Goal: Check status: Check status

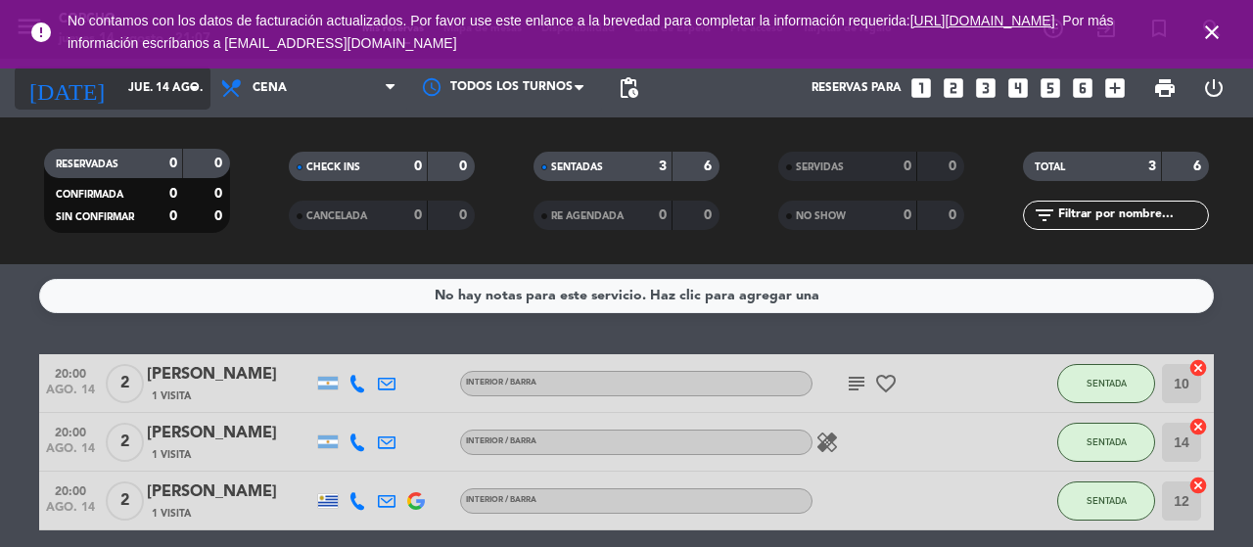
click at [174, 101] on input "jue. 14 ago." at bounding box center [196, 87] width 156 height 33
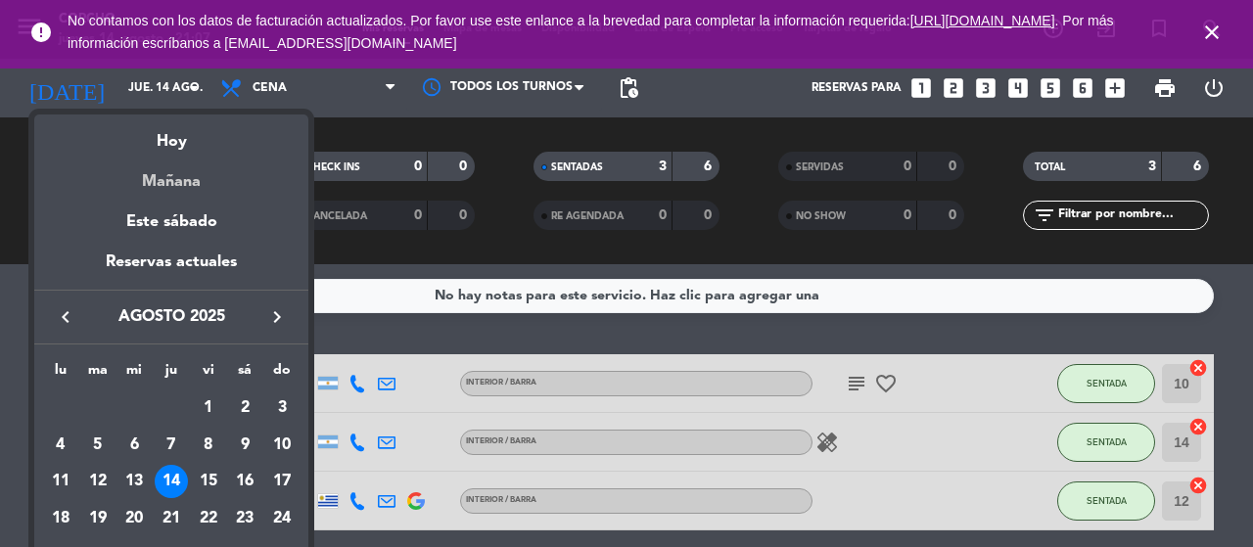
click at [214, 178] on div "Mañana" at bounding box center [171, 175] width 274 height 40
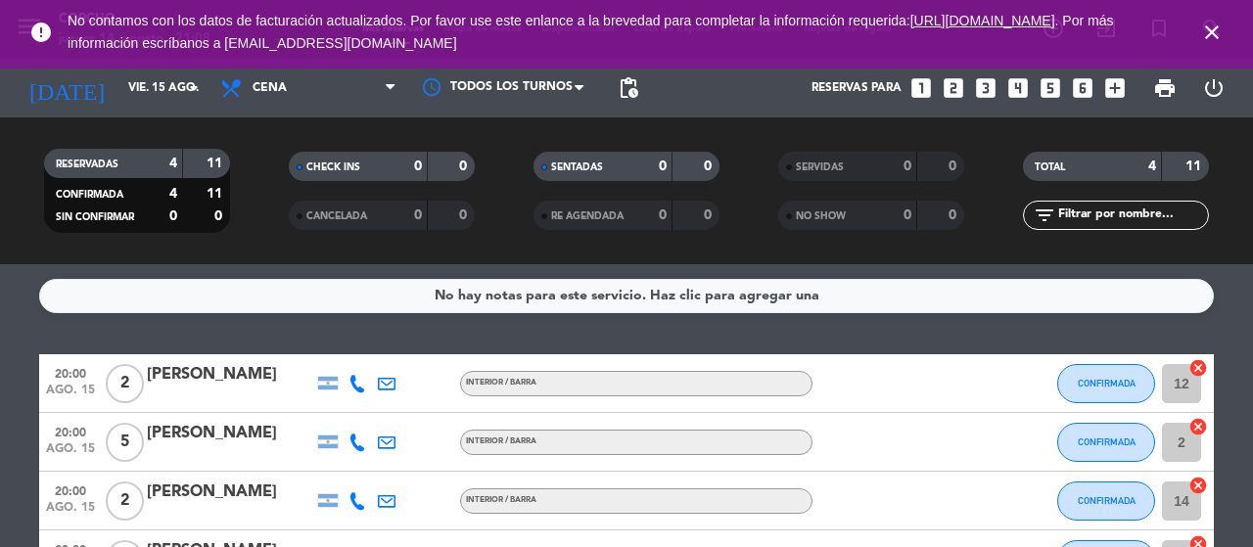
click at [297, 325] on div "No hay notas para este servicio. Haz clic para agregar una 20:00 [DATE] 2 [PERS…" at bounding box center [626, 405] width 1253 height 283
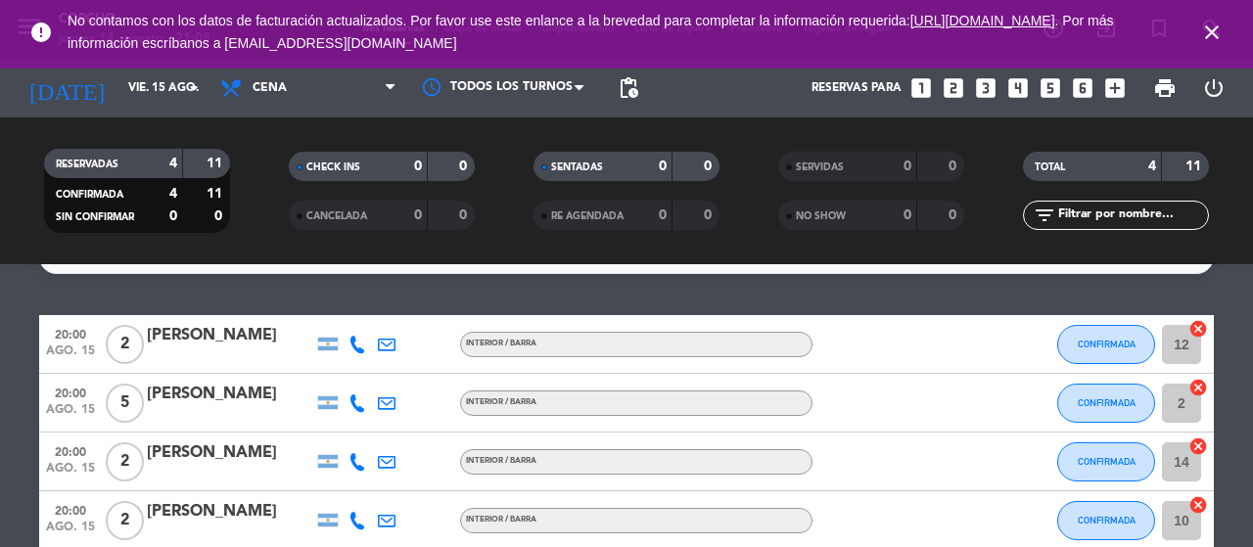
scroll to position [78, 0]
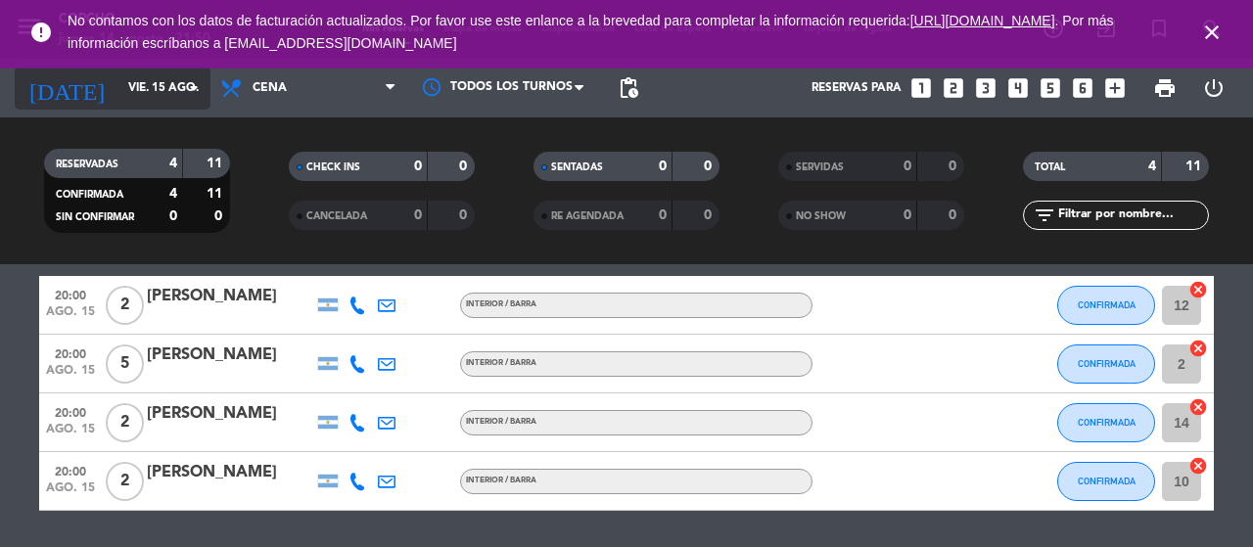
click at [136, 99] on input "vie. 15 ago." at bounding box center [196, 87] width 156 height 33
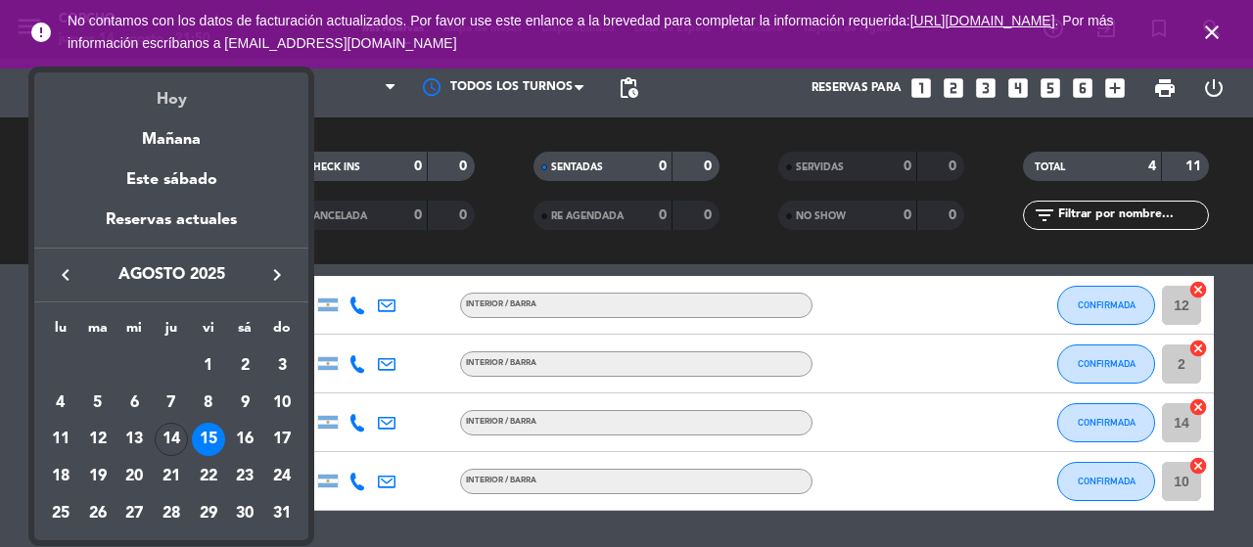
click at [167, 111] on div "Hoy" at bounding box center [171, 92] width 274 height 40
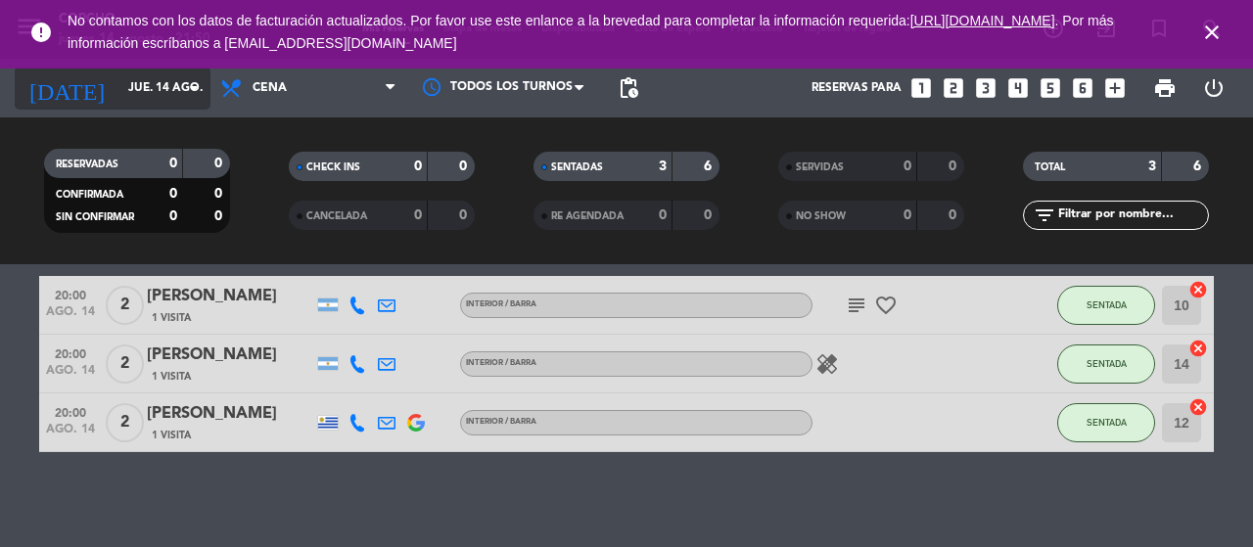
click at [159, 105] on div "[DATE] [DATE] arrow_drop_down" at bounding box center [113, 88] width 196 height 43
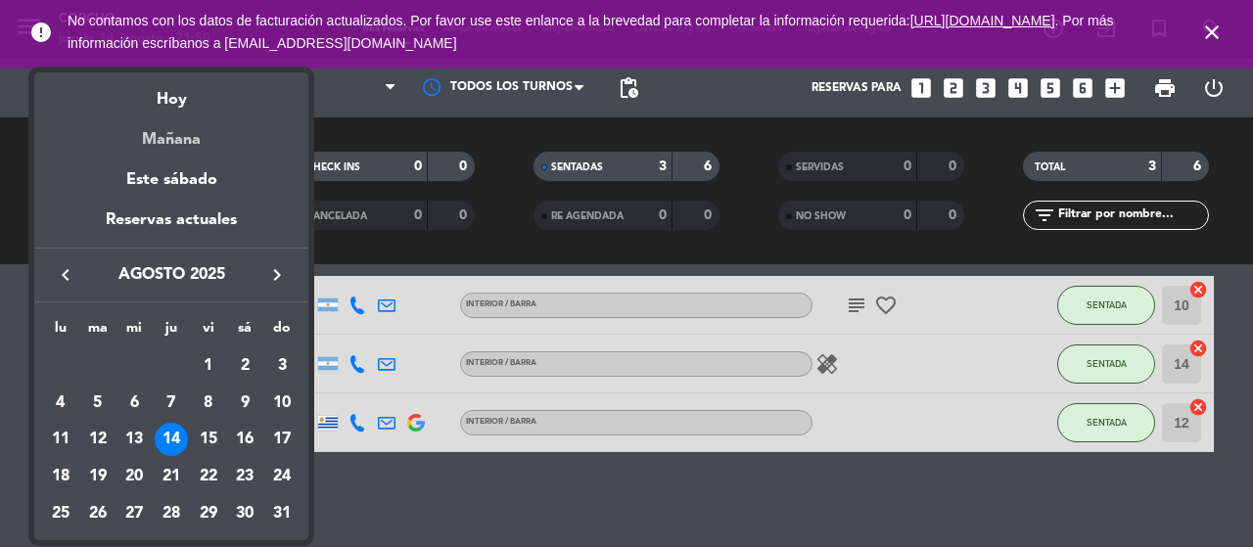
click at [172, 146] on div "Mañana" at bounding box center [171, 133] width 274 height 40
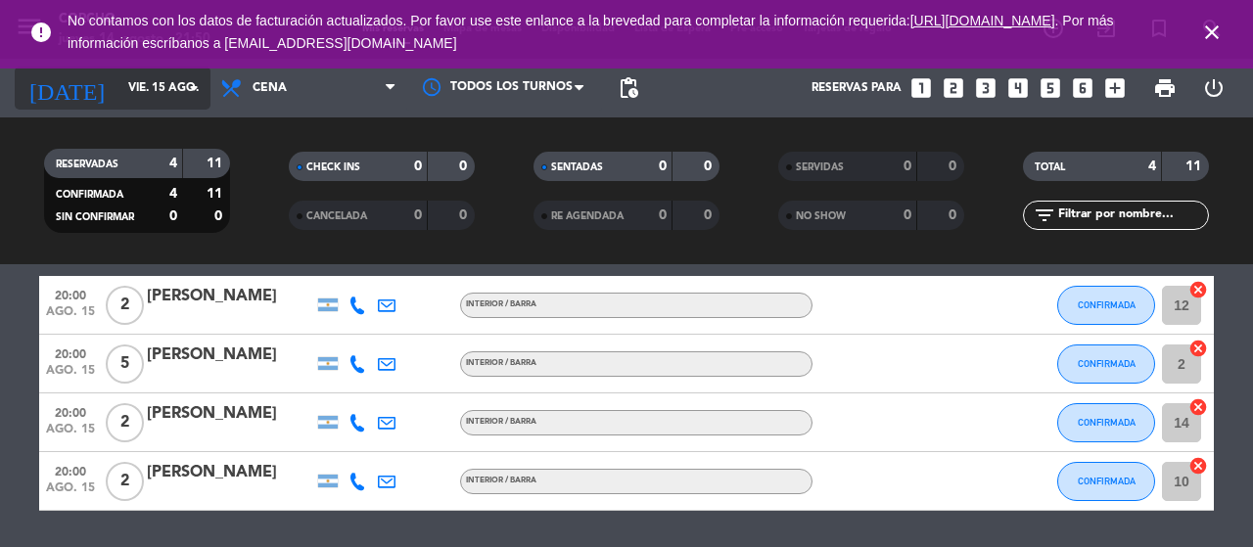
click at [192, 85] on icon "arrow_drop_down" at bounding box center [193, 87] width 23 height 23
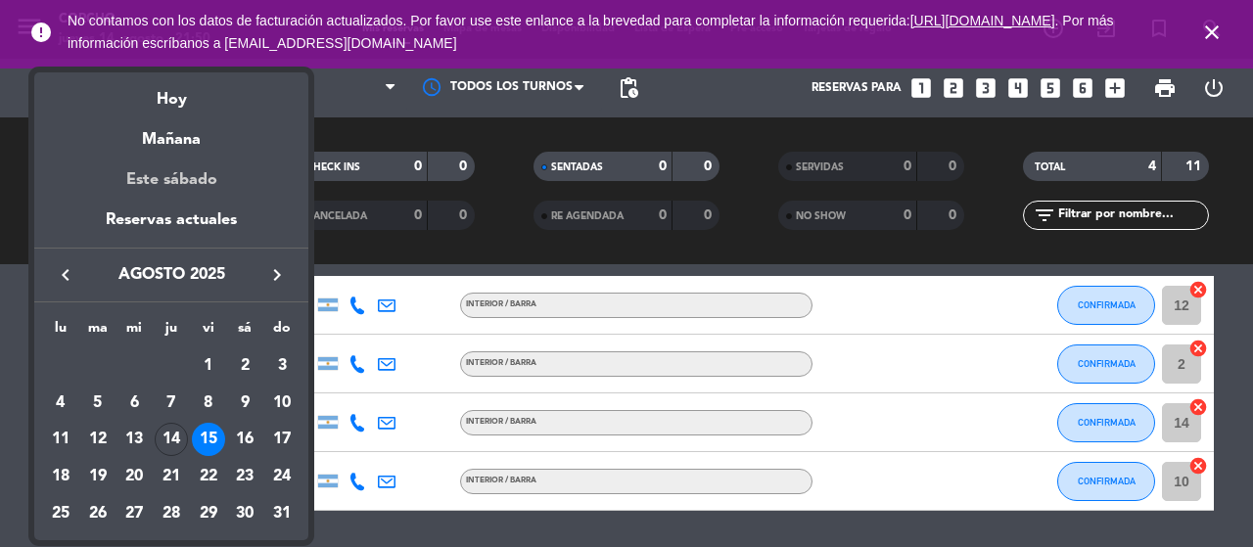
click at [193, 203] on div "Este sábado" at bounding box center [171, 180] width 274 height 55
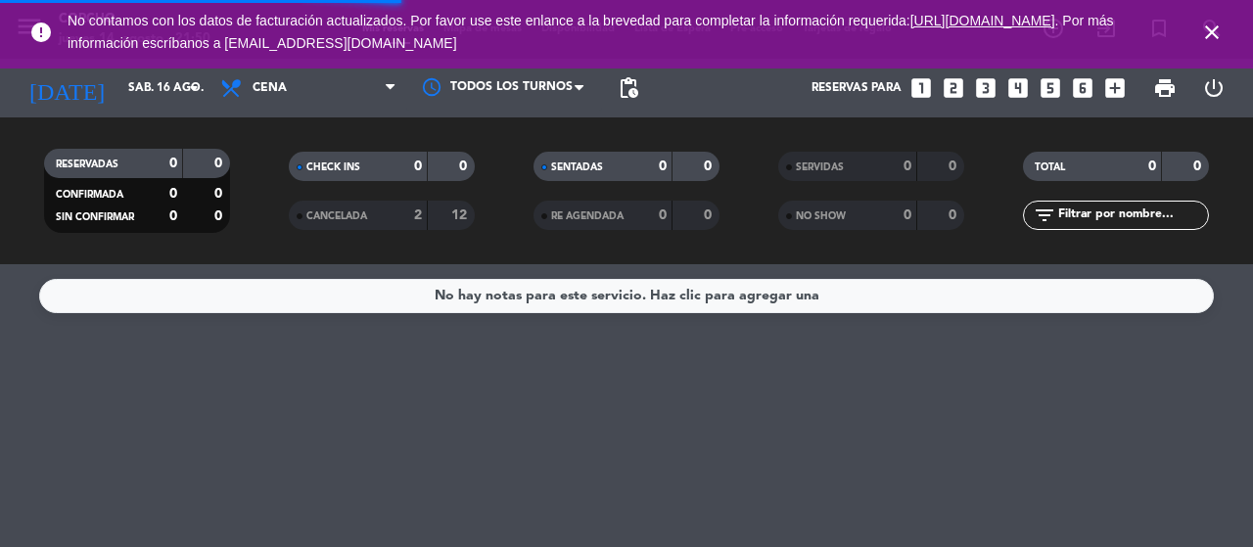
scroll to position [0, 0]
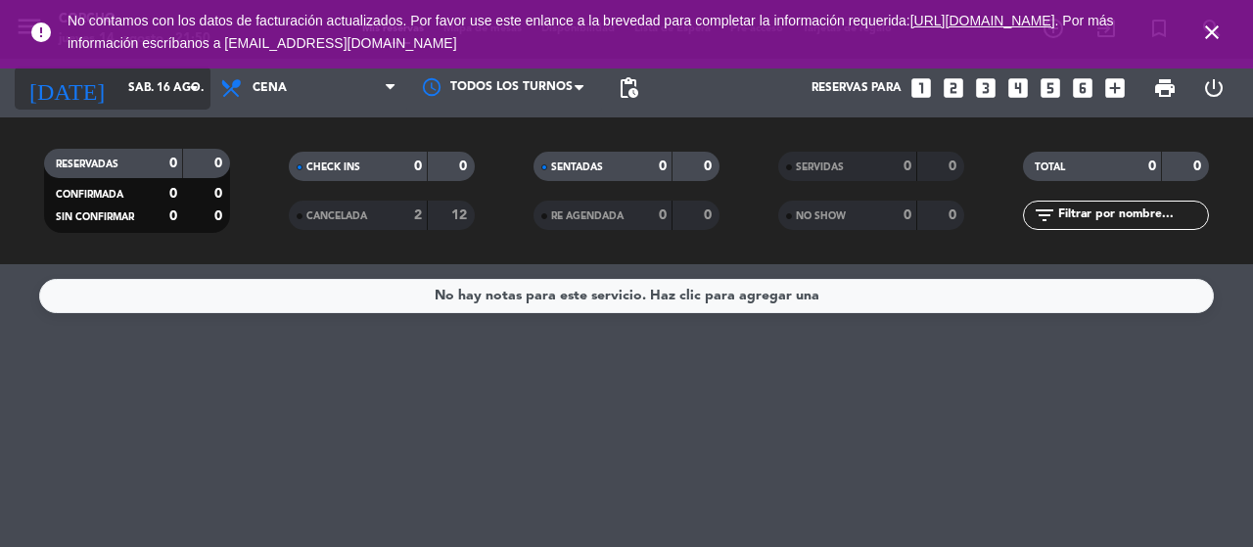
click at [163, 83] on input "sáb. 16 ago." at bounding box center [196, 87] width 156 height 33
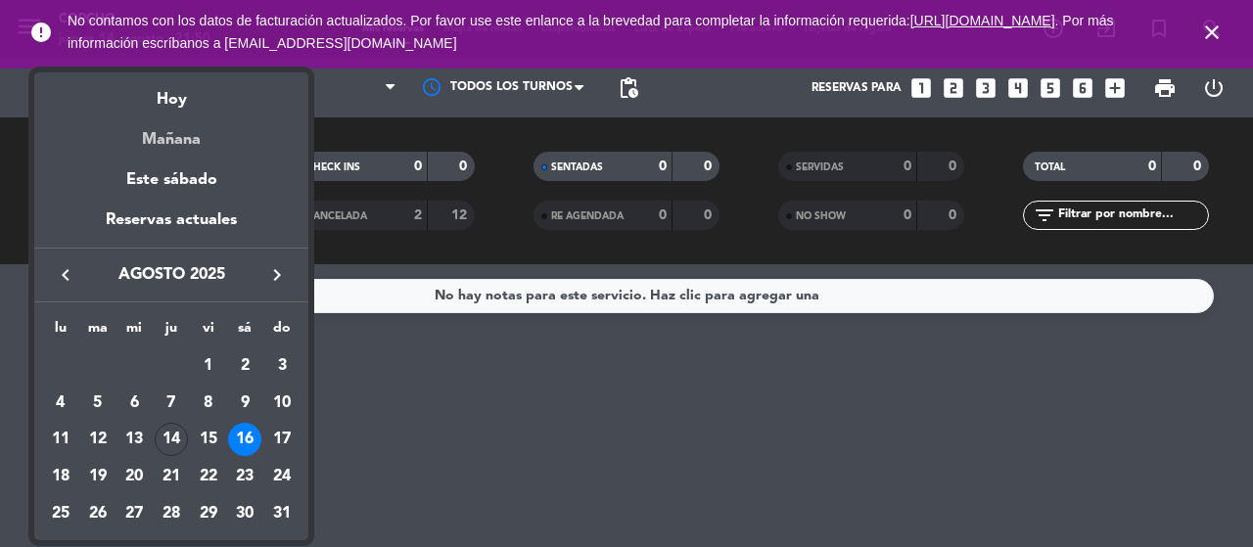
click at [191, 148] on div "Mañana" at bounding box center [171, 133] width 274 height 40
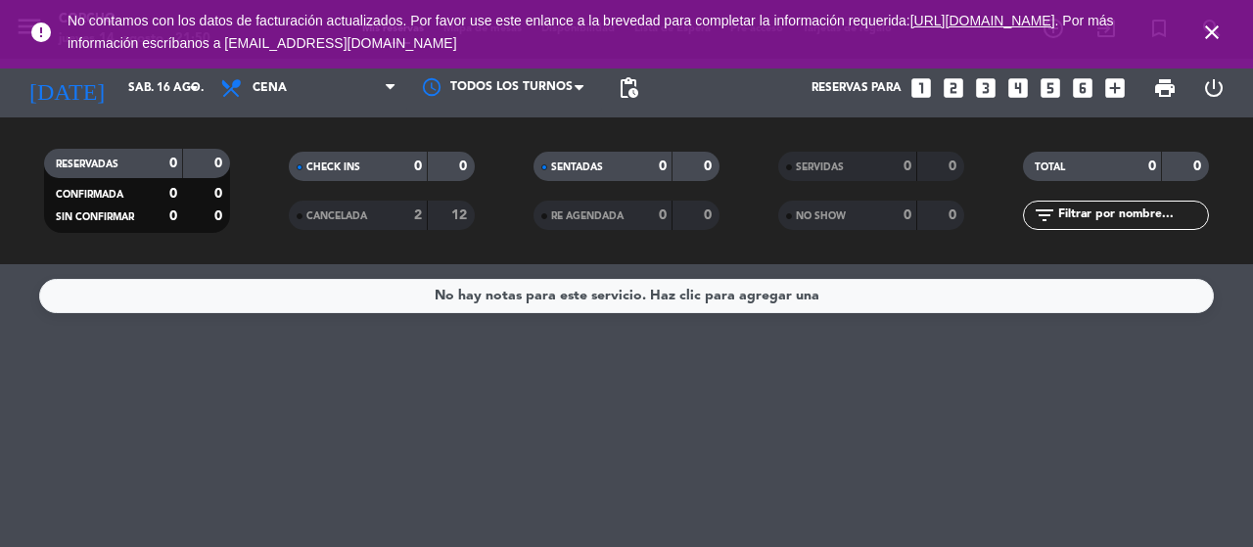
type input "vie. 15 ago."
